Goal: Task Accomplishment & Management: Complete application form

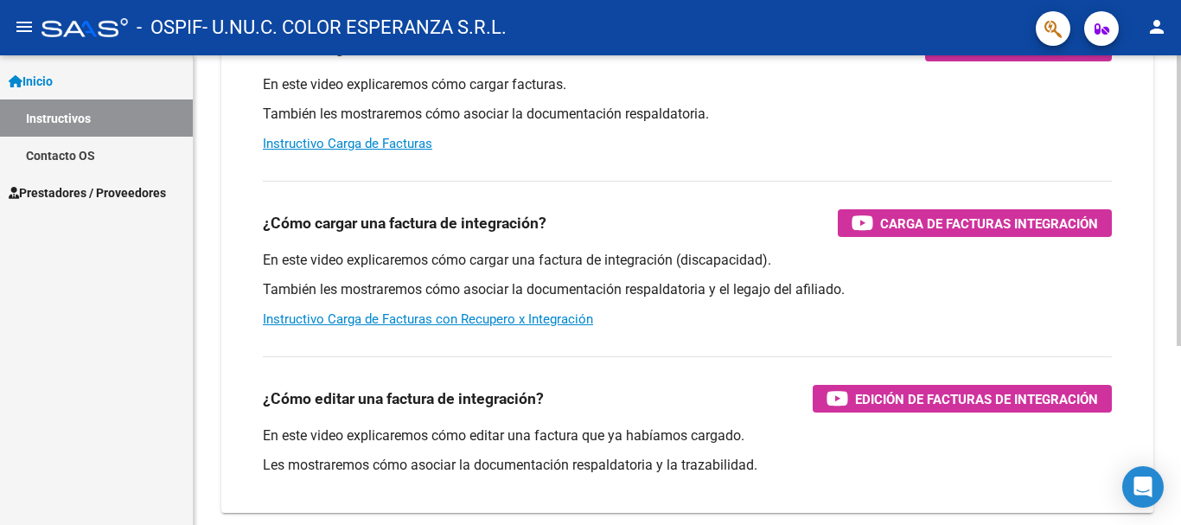
scroll to position [289, 0]
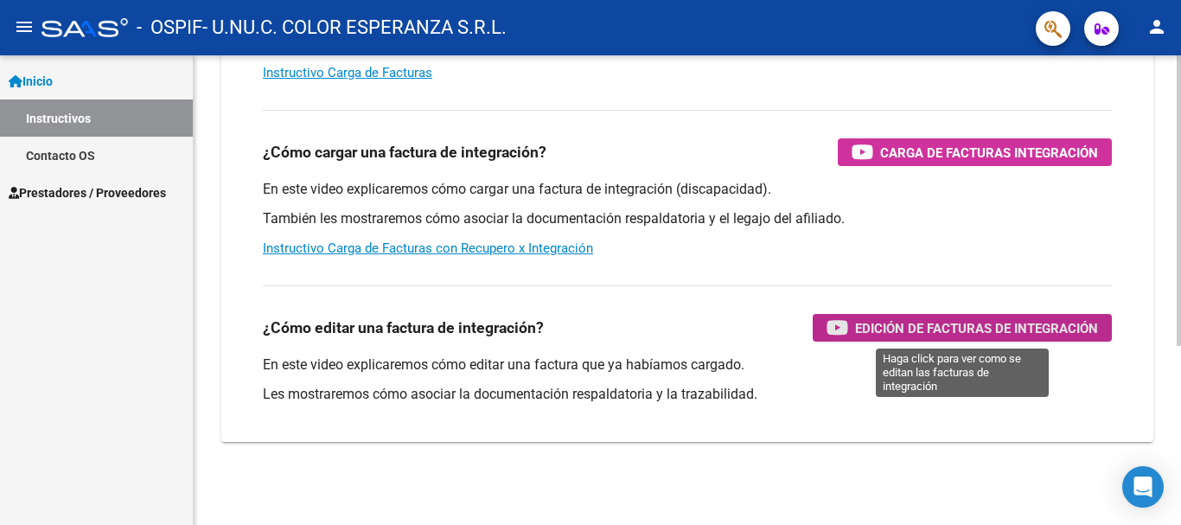
click at [973, 328] on span "Edición de Facturas de integración" at bounding box center [976, 328] width 243 height 22
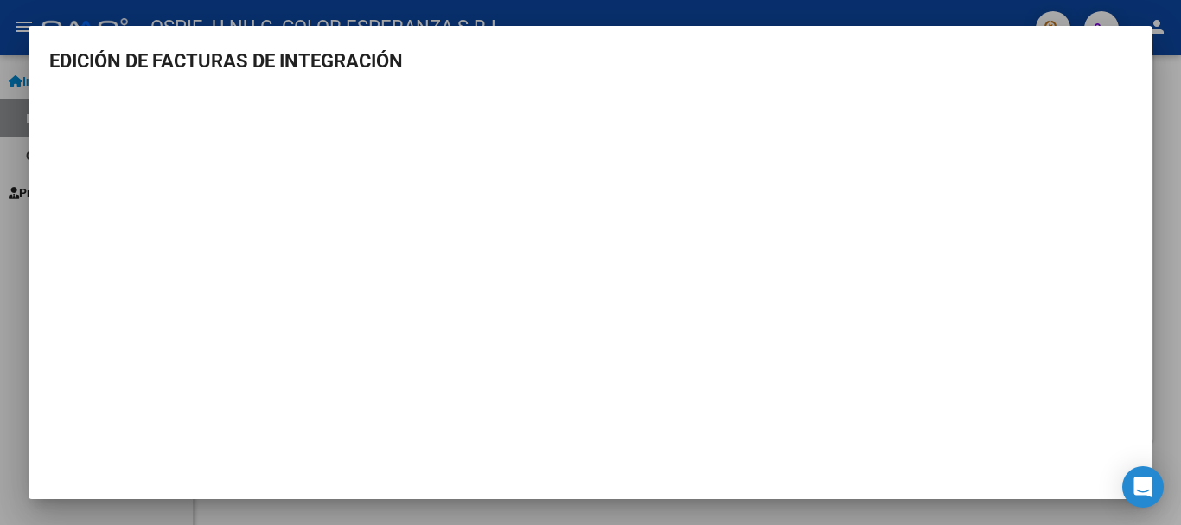
click at [970, 3] on div at bounding box center [590, 262] width 1181 height 525
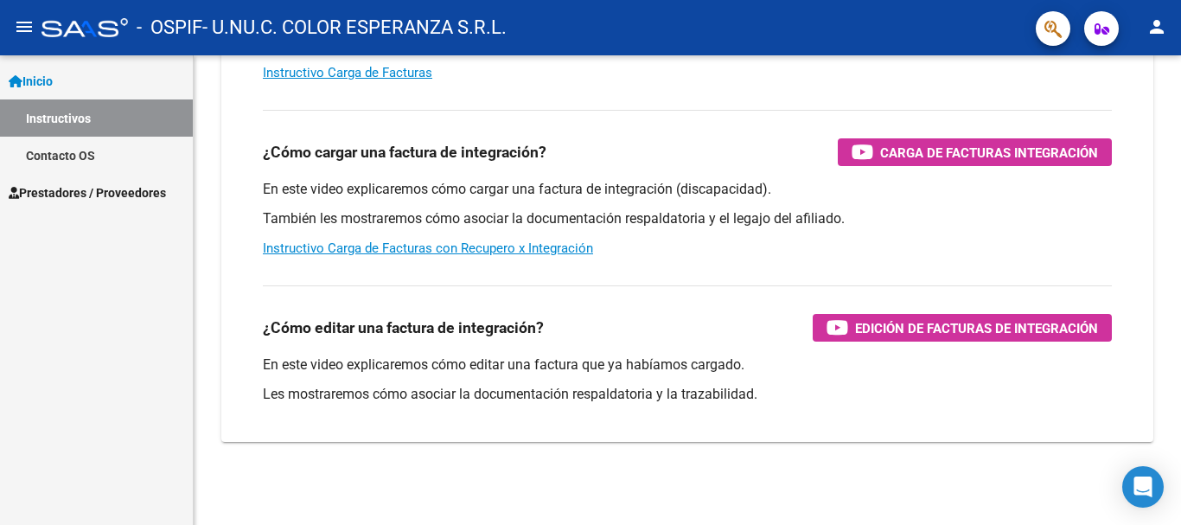
click at [111, 193] on span "Prestadores / Proveedores" at bounding box center [87, 192] width 157 height 19
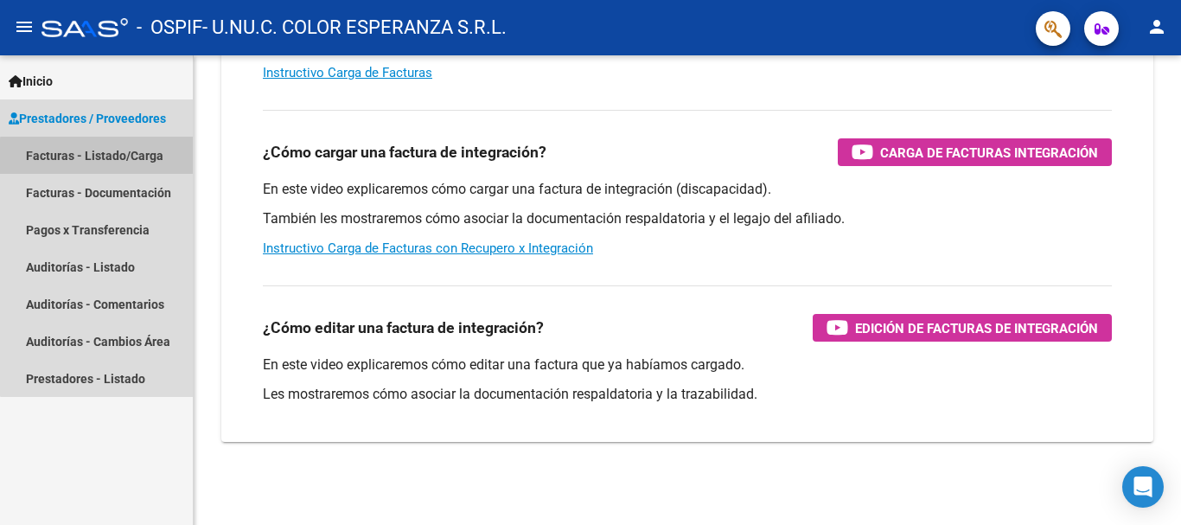
click at [109, 157] on link "Facturas - Listado/Carga" at bounding box center [96, 155] width 193 height 37
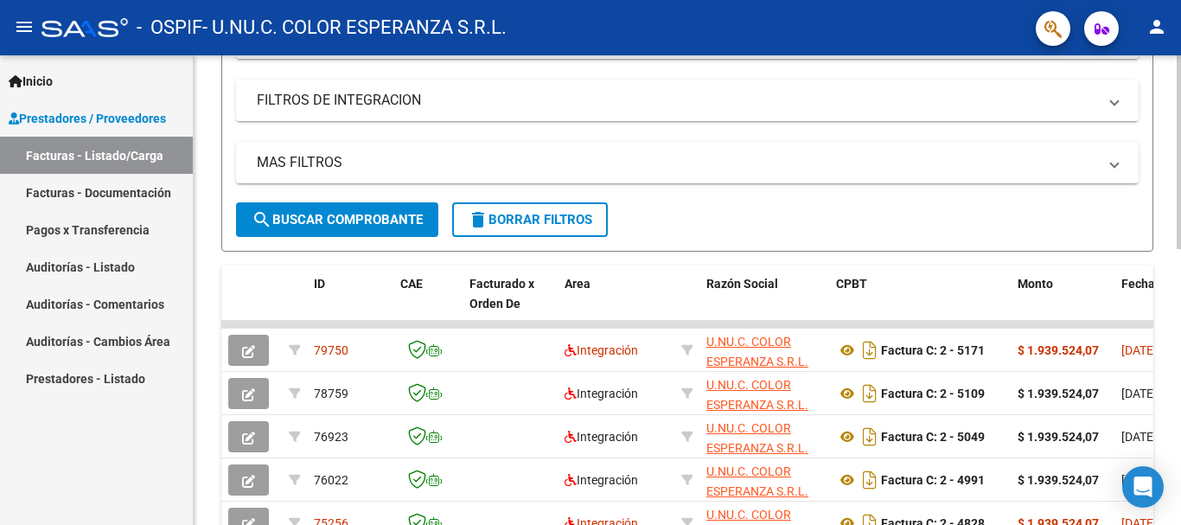
scroll to position [346, 0]
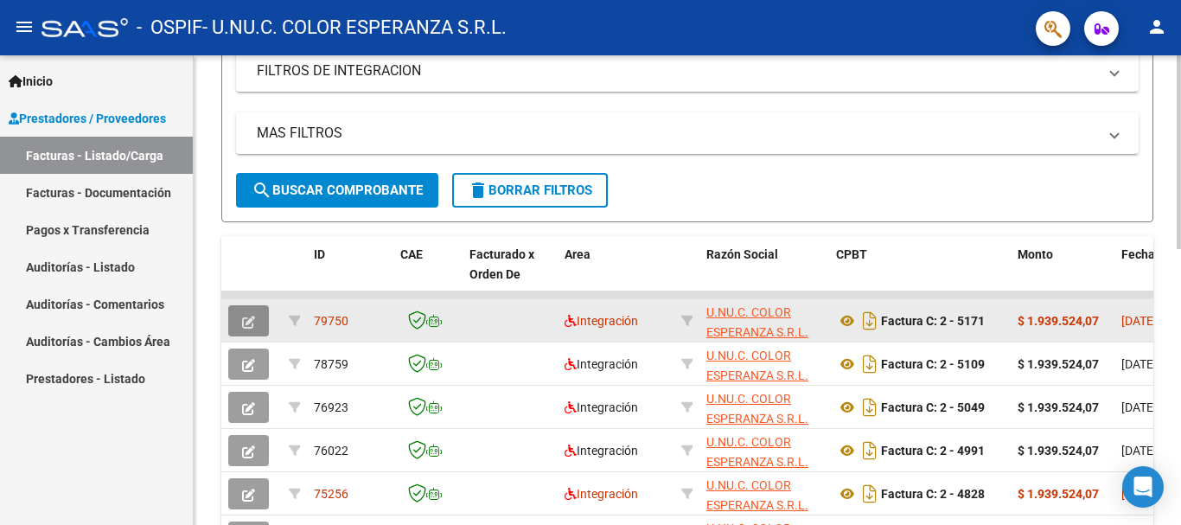
click at [252, 322] on icon "button" at bounding box center [248, 322] width 13 height 13
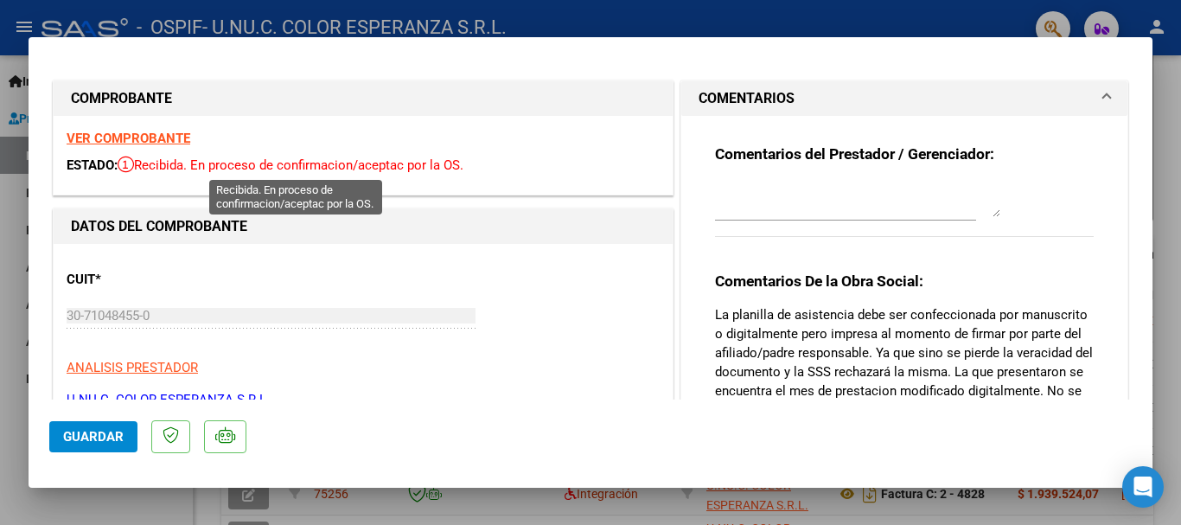
click at [246, 165] on span "Recibida. En proceso de confirmacion/aceptac por la OS." at bounding box center [291, 165] width 346 height 16
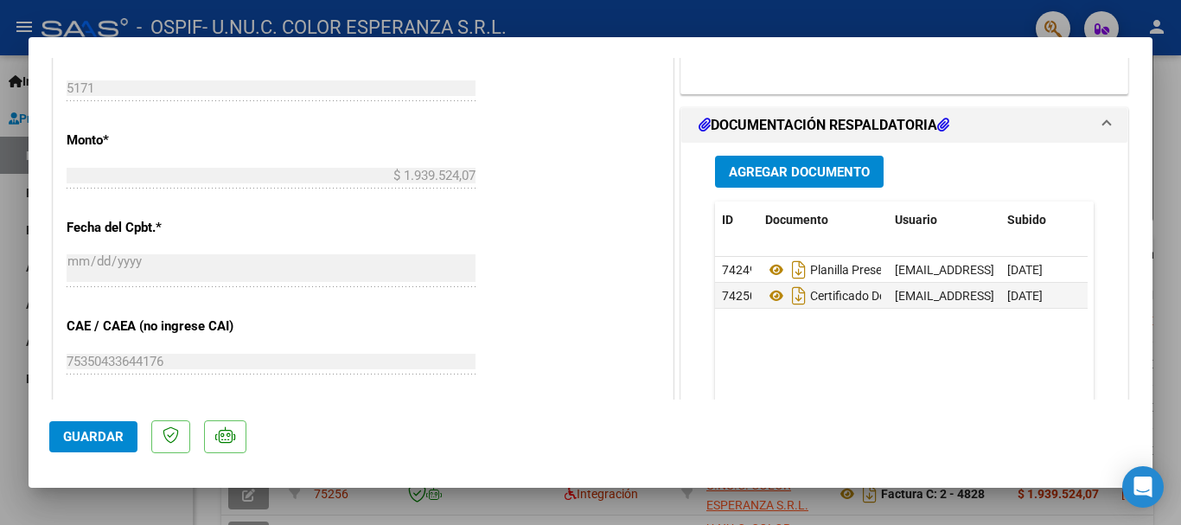
scroll to position [778, 0]
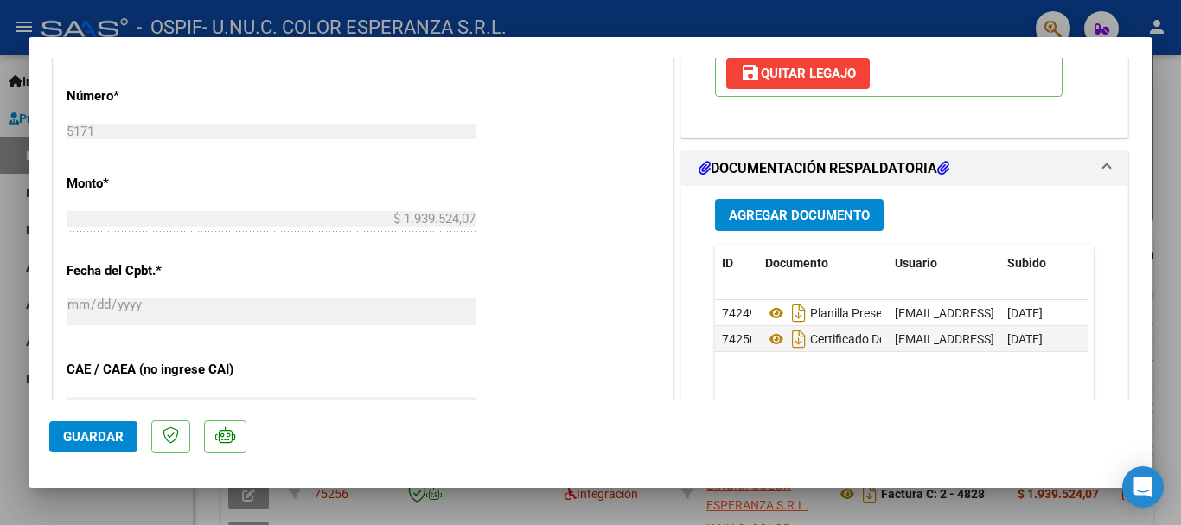
click at [815, 210] on span "Agregar Documento" at bounding box center [799, 215] width 141 height 16
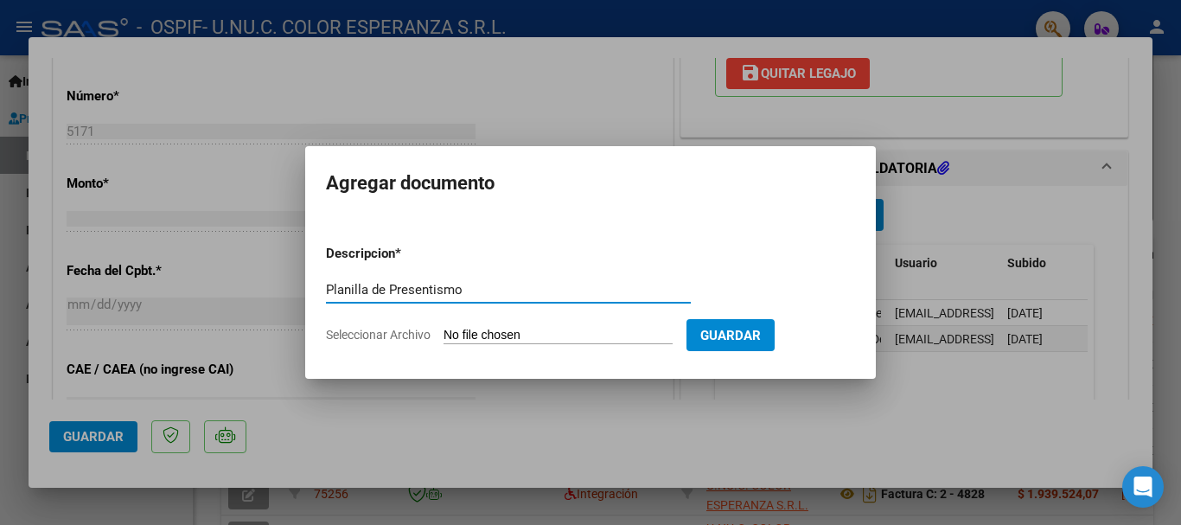
type input "Planilla de Presentismo"
click at [401, 336] on span "Seleccionar Archivo" at bounding box center [378, 335] width 105 height 14
click at [444, 336] on input "Seleccionar Archivo" at bounding box center [558, 336] width 229 height 16
type input "C:\fakepath\COMITO Julieta - Planilla de presentismo [DATE].pdf"
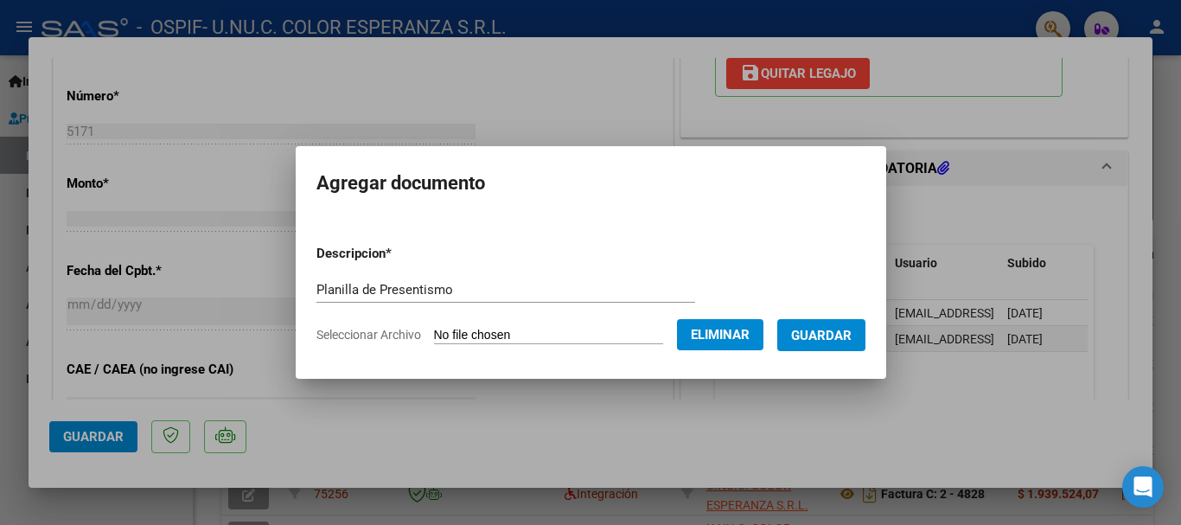
click at [839, 336] on span "Guardar" at bounding box center [821, 336] width 61 height 16
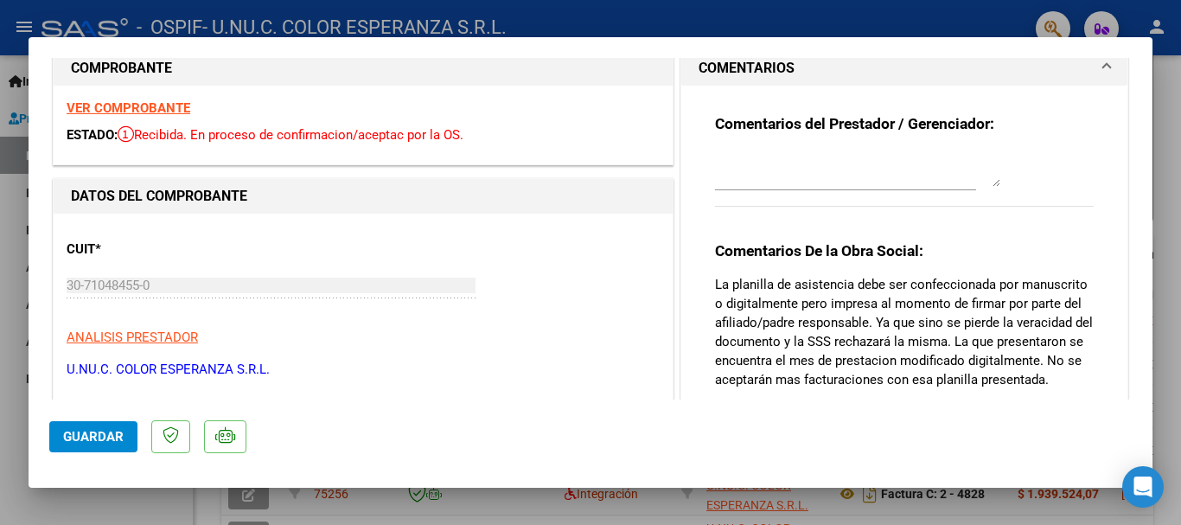
scroll to position [0, 0]
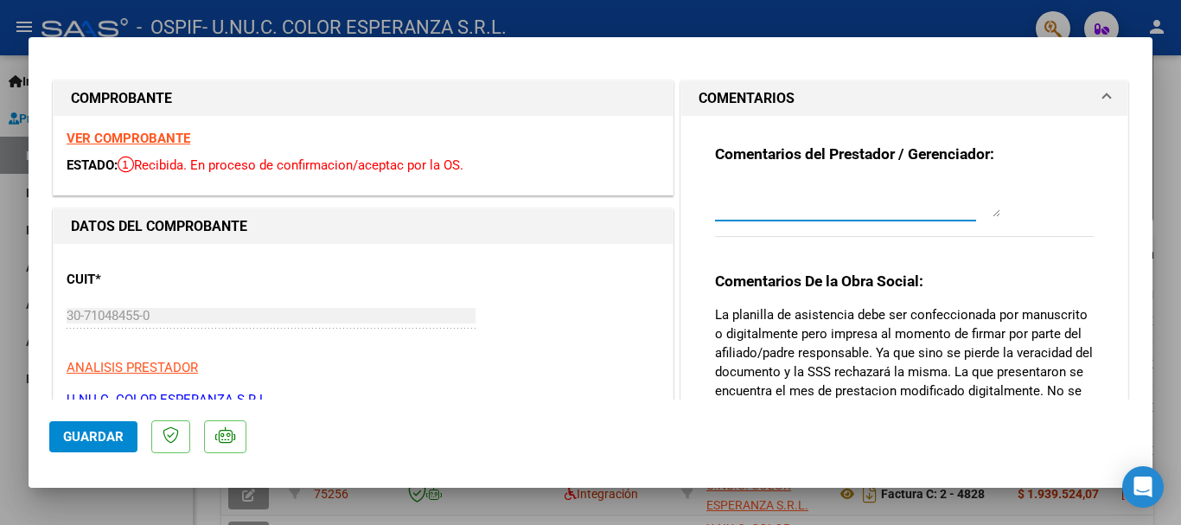
click at [828, 207] on textarea at bounding box center [857, 199] width 285 height 35
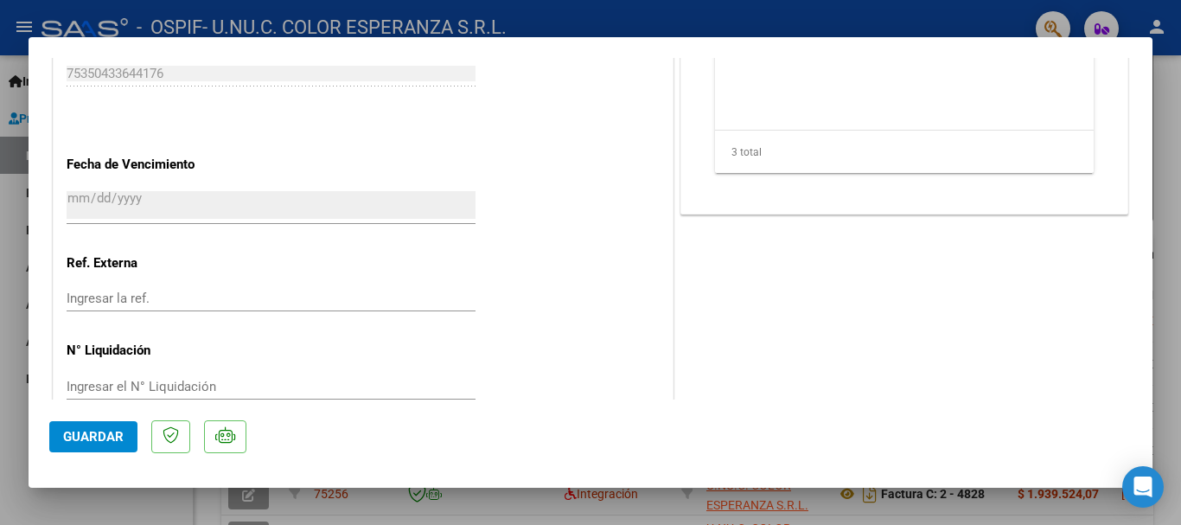
scroll to position [1142, 0]
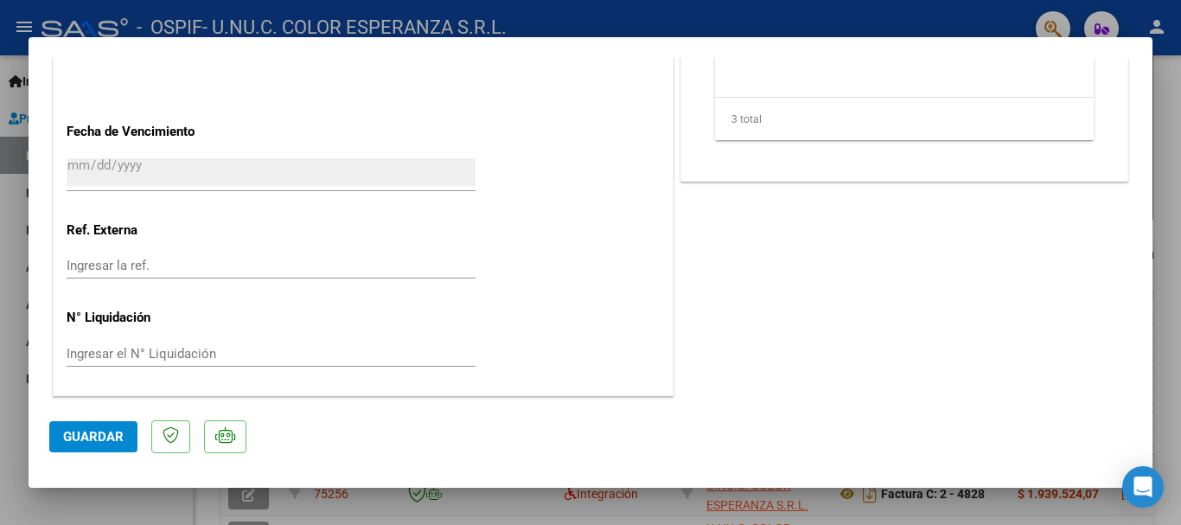
type textarea "Se adjunta planilla firmada de presentismo"
click at [92, 433] on span "Guardar" at bounding box center [93, 437] width 61 height 16
